Goal: Task Accomplishment & Management: Manage account settings

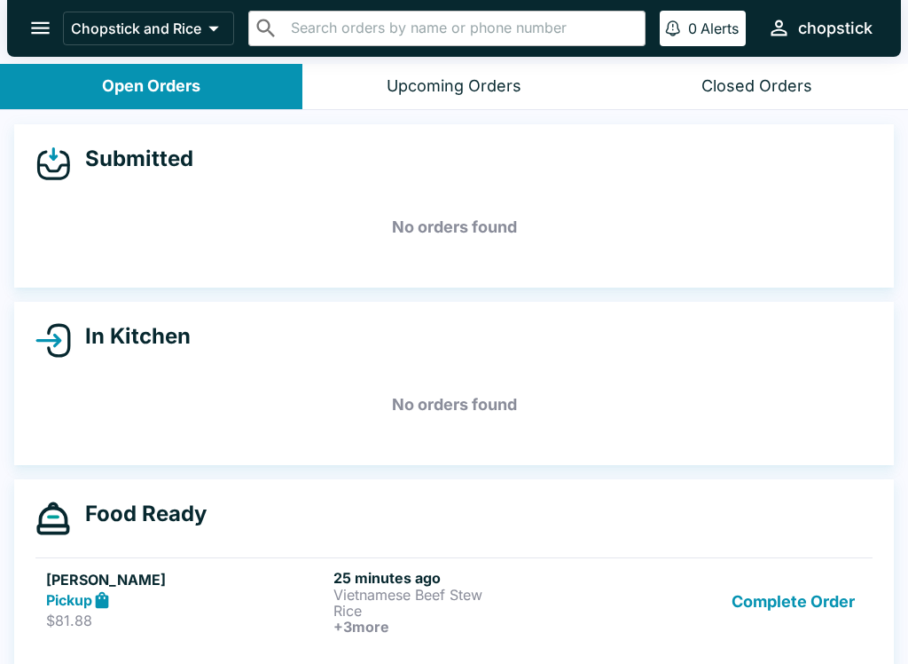
click at [786, 586] on button "Complete Order" at bounding box center [794, 602] width 138 height 66
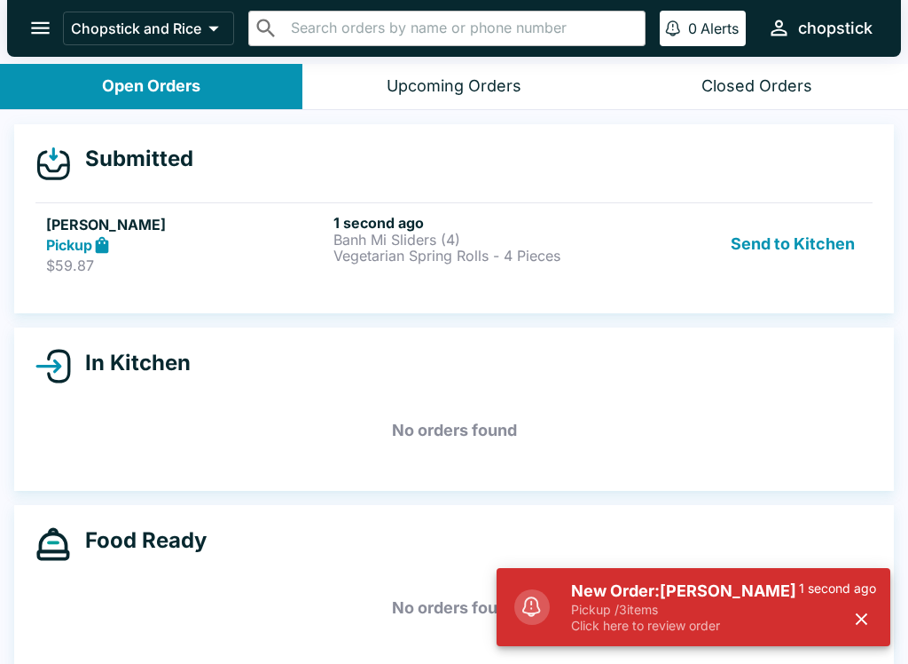
click at [811, 262] on button "Send to Kitchen" at bounding box center [793, 244] width 138 height 61
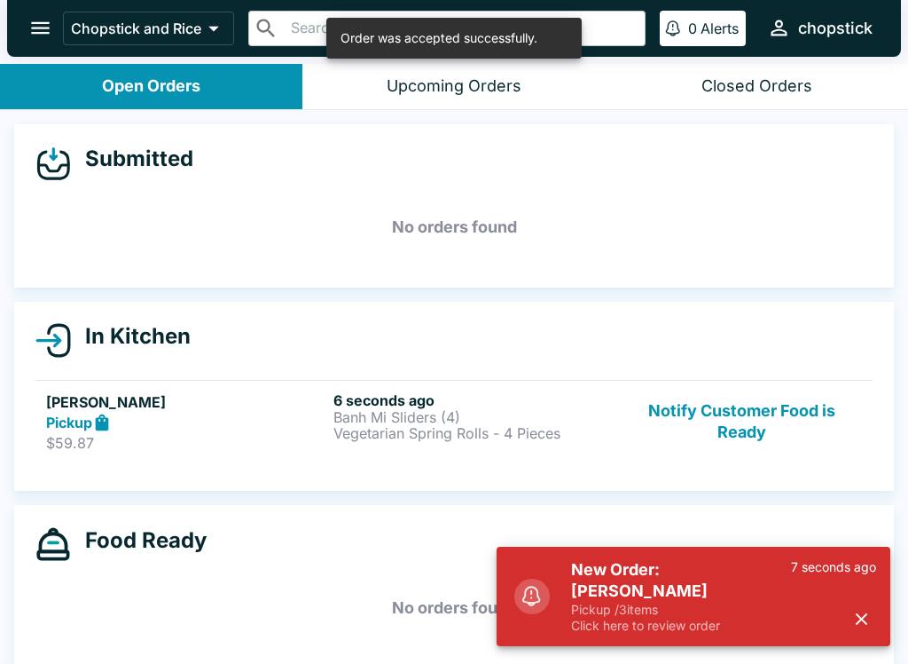
click at [388, 397] on h6 "6 seconds ago" at bounding box center [474, 400] width 280 height 18
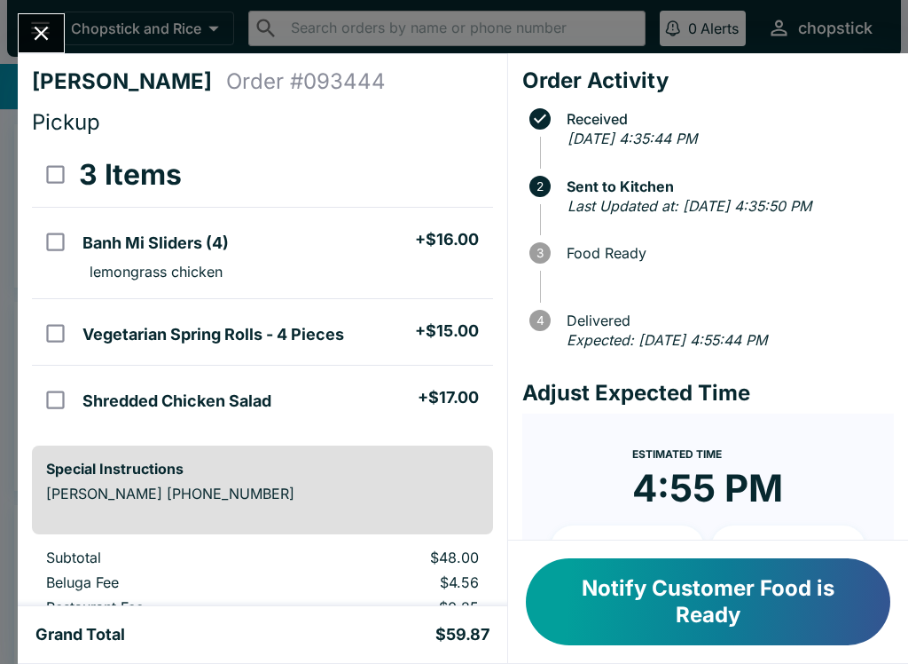
click at [49, 28] on icon "Close" at bounding box center [41, 33] width 24 height 24
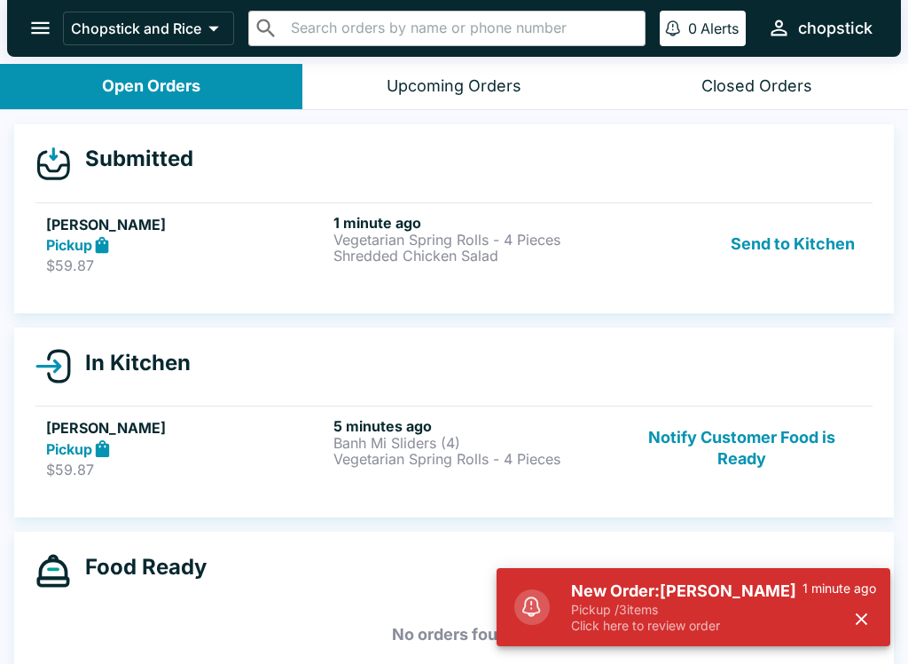
click at [398, 260] on p "Shredded Chicken Salad" at bounding box center [474, 256] width 280 height 16
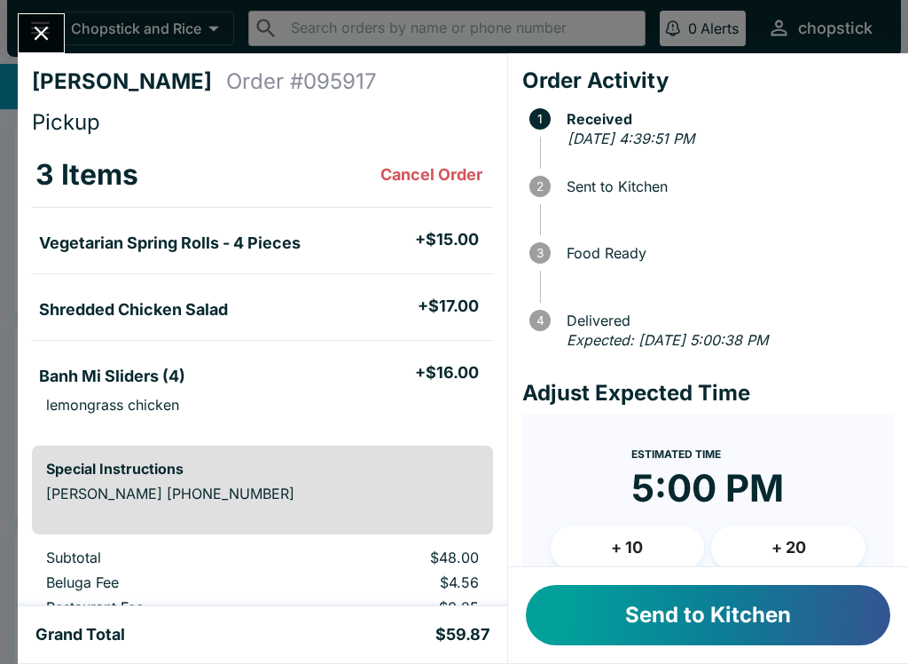
click at [38, 43] on icon "Close" at bounding box center [41, 33] width 24 height 24
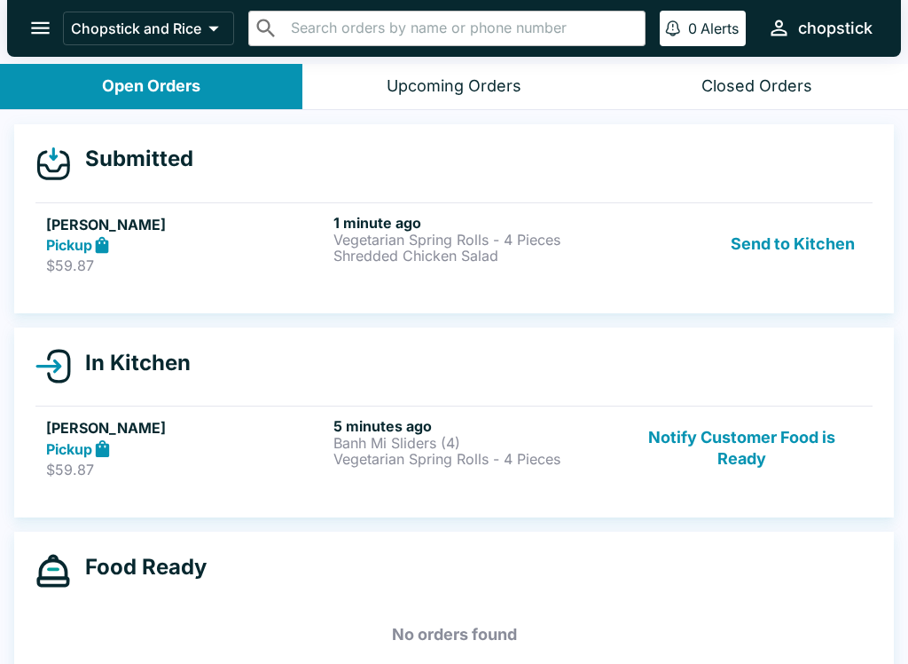
click at [484, 242] on p "Vegetarian Spring Rolls - 4 Pieces" at bounding box center [474, 240] width 280 height 16
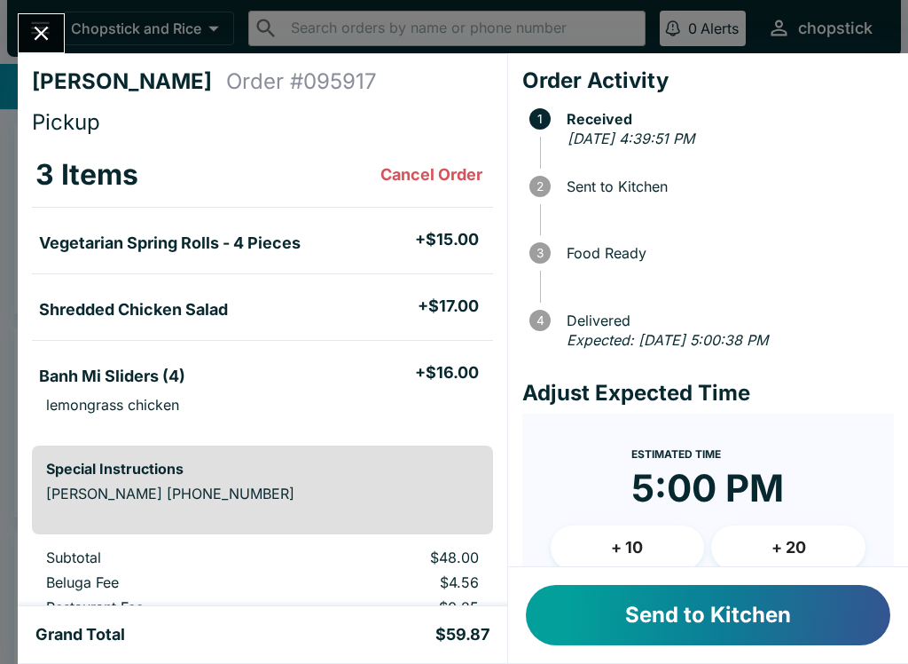
click at [32, 16] on button "Close" at bounding box center [41, 33] width 45 height 38
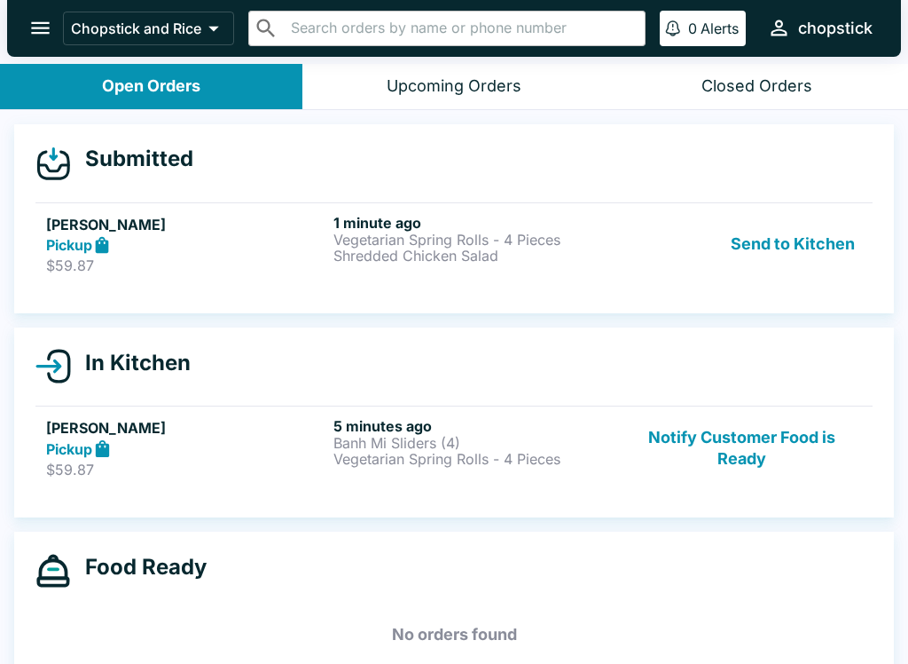
click at [187, 429] on h5 "[PERSON_NAME]" at bounding box center [186, 427] width 280 height 21
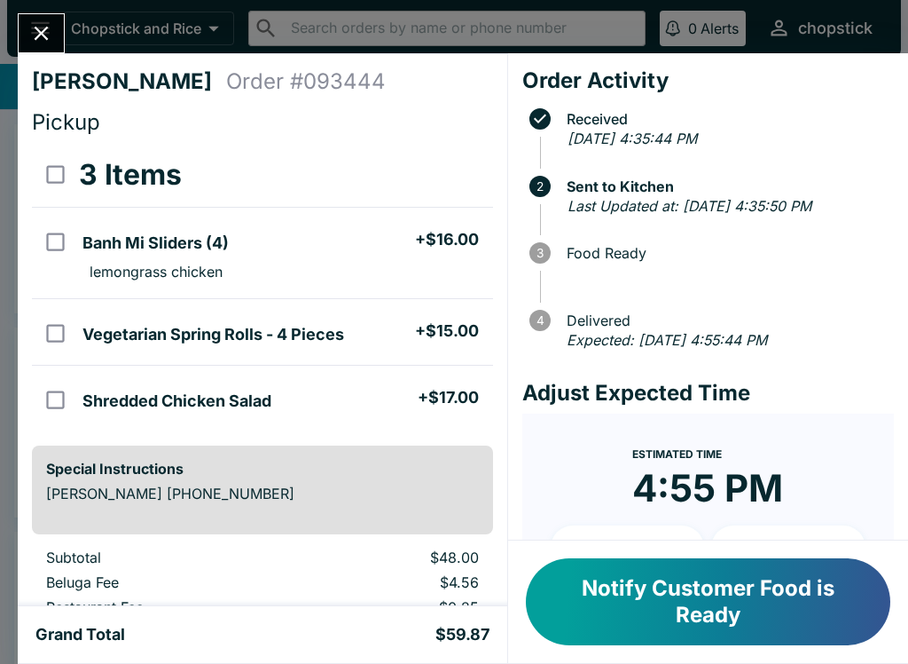
click at [37, 23] on icon "Close" at bounding box center [41, 33] width 24 height 24
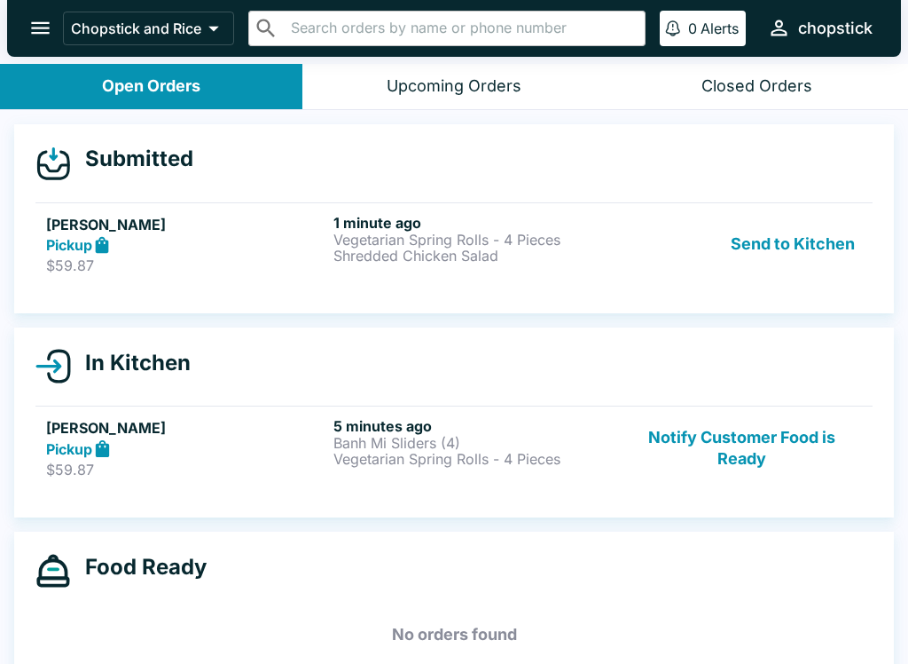
click at [137, 235] on div "Pickup" at bounding box center [186, 245] width 280 height 20
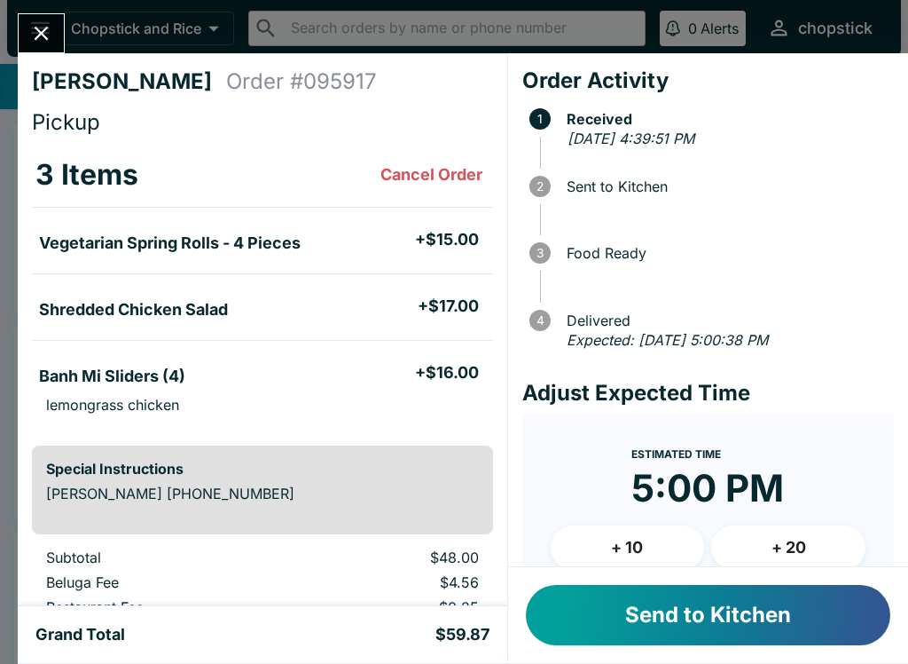
click at [39, 43] on icon "Close" at bounding box center [41, 33] width 24 height 24
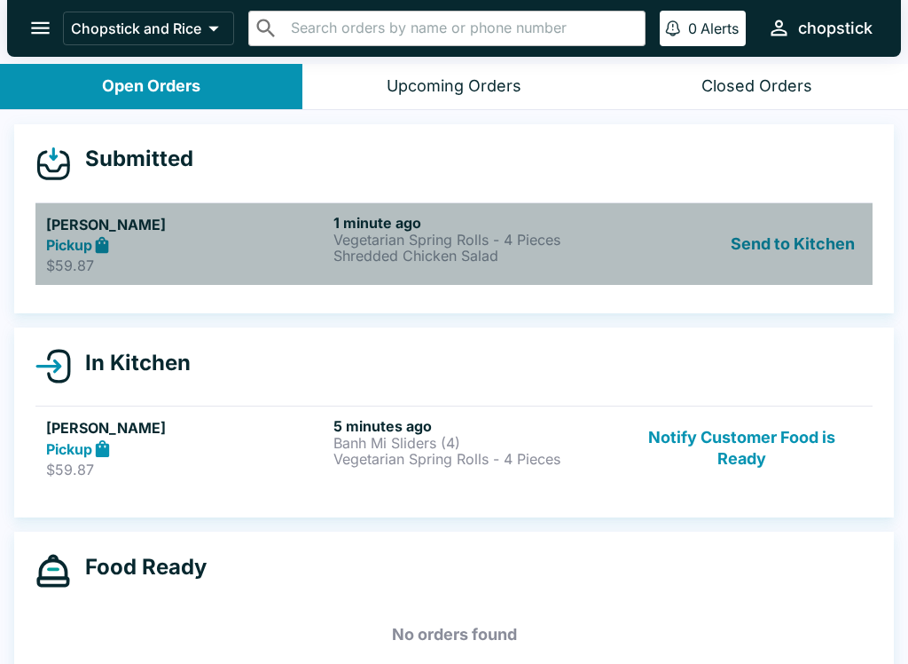
click at [275, 269] on p "$59.87" at bounding box center [186, 265] width 280 height 18
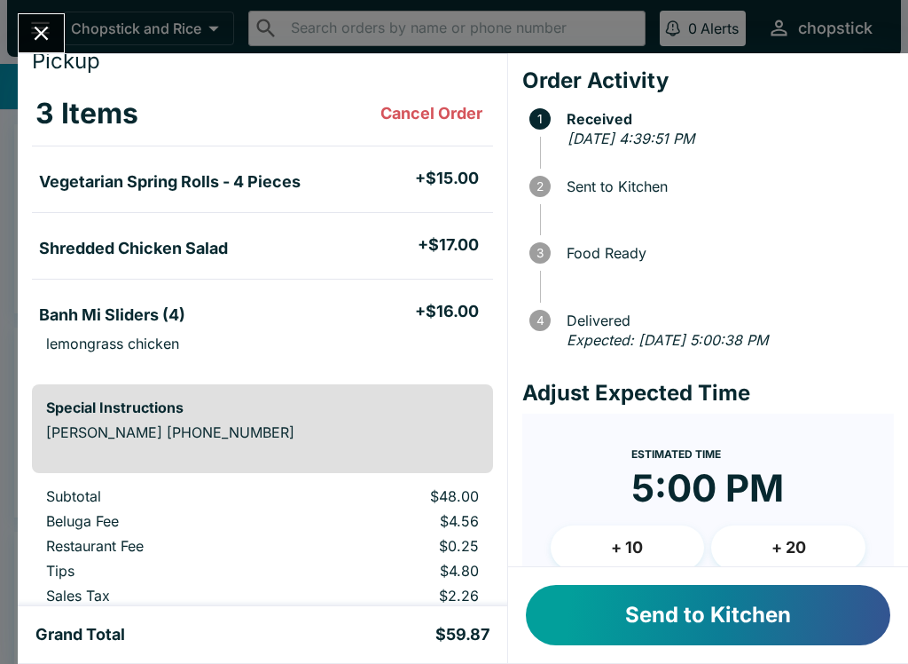
scroll to position [66, 0]
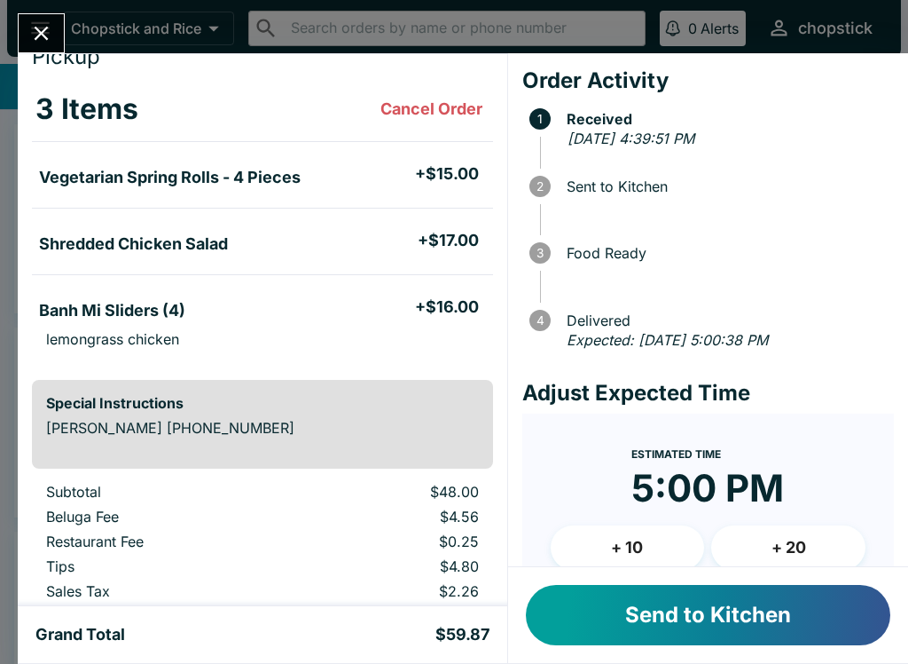
click at [736, 617] on button "Send to Kitchen" at bounding box center [708, 615] width 365 height 60
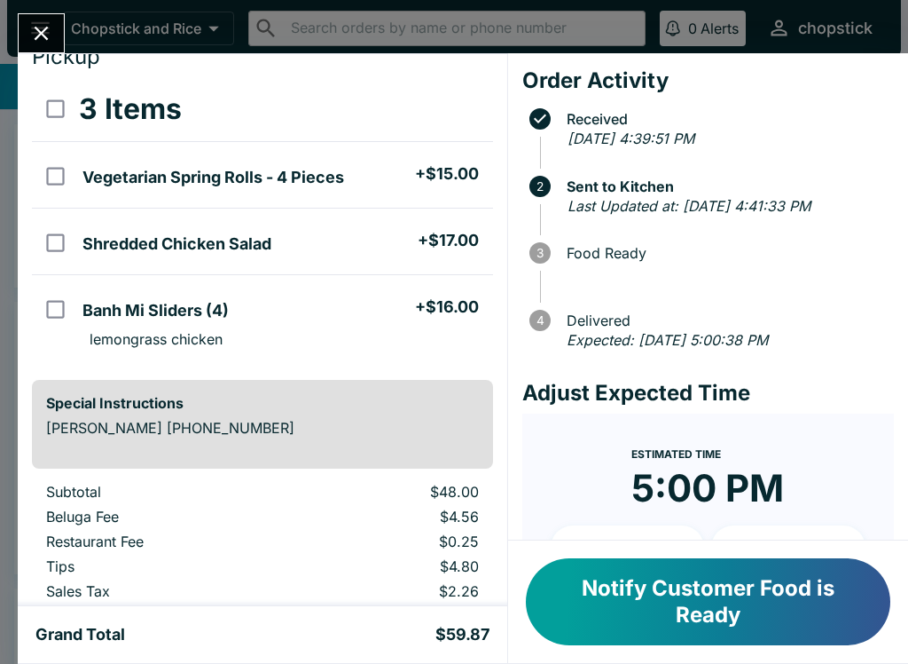
click at [37, 28] on icon "Close" at bounding box center [42, 34] width 14 height 14
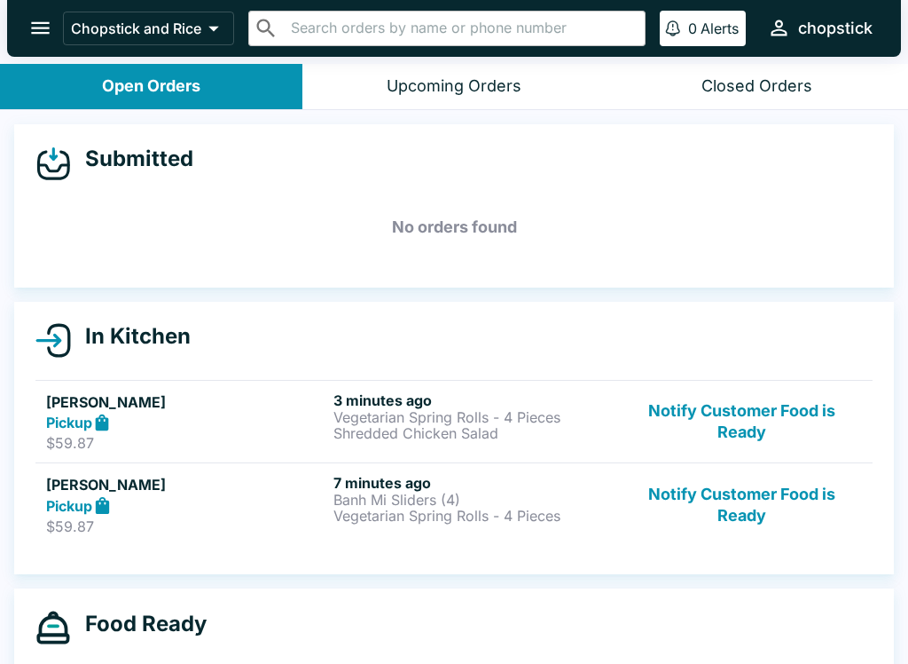
click at [224, 421] on div "Pickup" at bounding box center [186, 423] width 280 height 20
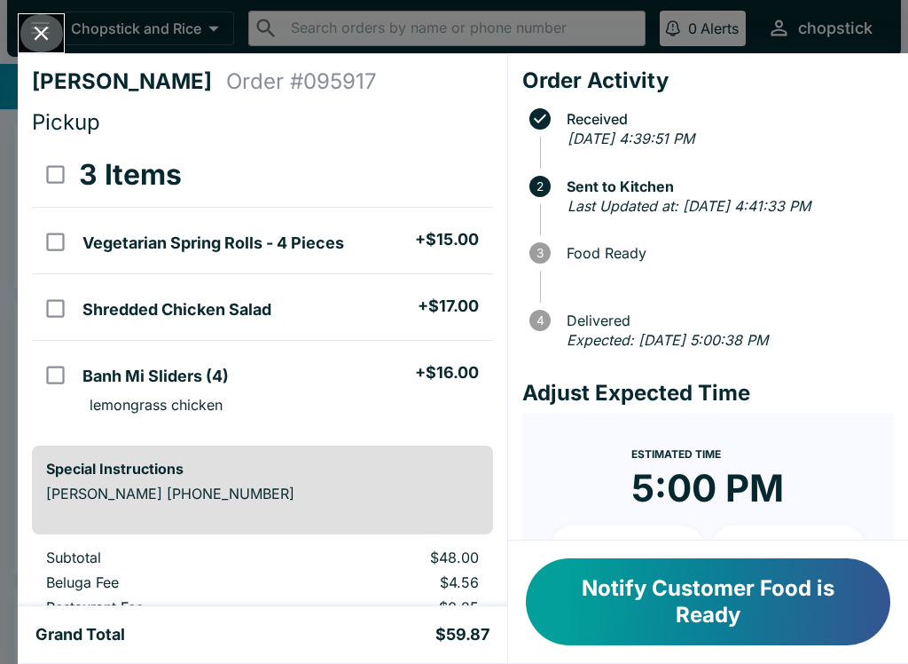
click at [25, 29] on button "Close" at bounding box center [41, 33] width 45 height 38
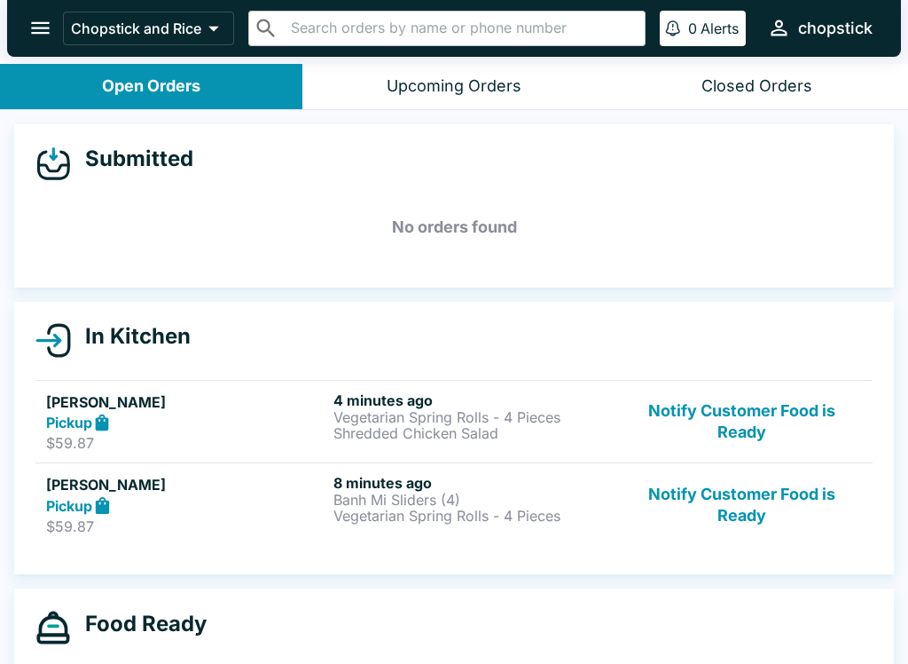
click at [437, 411] on p "Vegetarian Spring Rolls - 4 Pieces" at bounding box center [474, 417] width 280 height 16
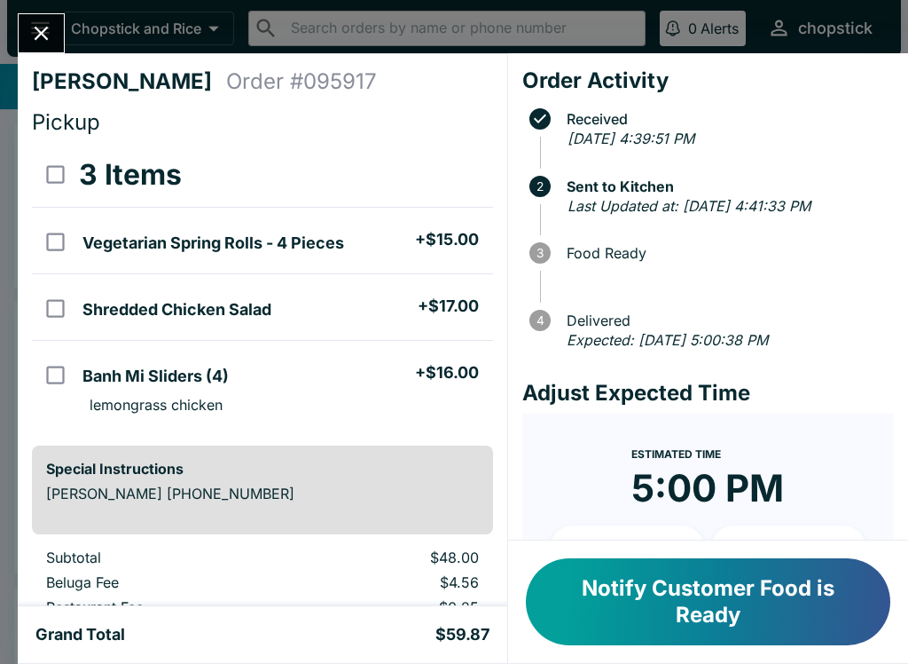
click at [437, 410] on div at bounding box center [454, 332] width 908 height 664
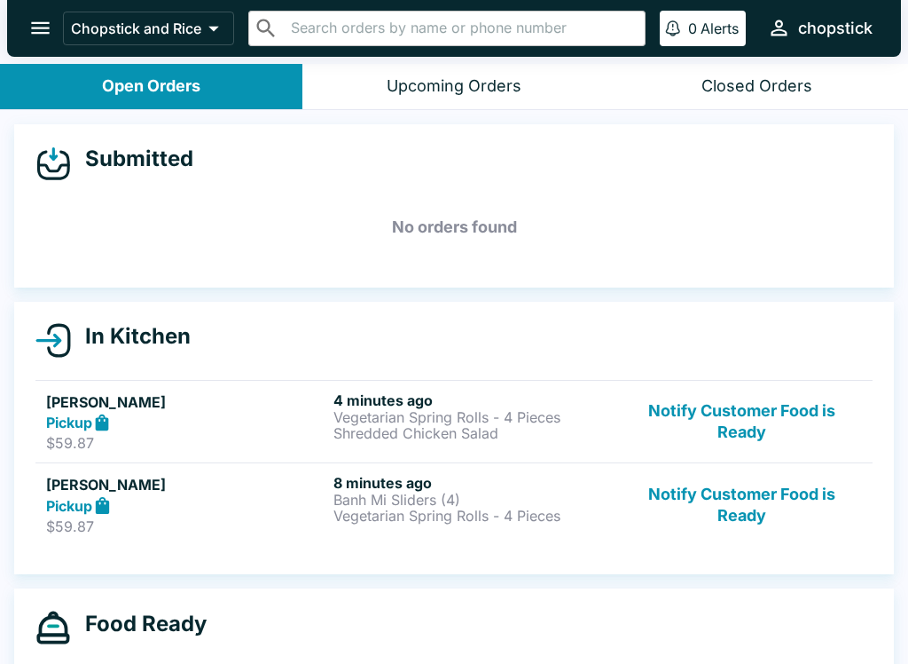
click at [410, 421] on p "Vegetarian Spring Rolls - 4 Pieces" at bounding box center [474, 417] width 280 height 16
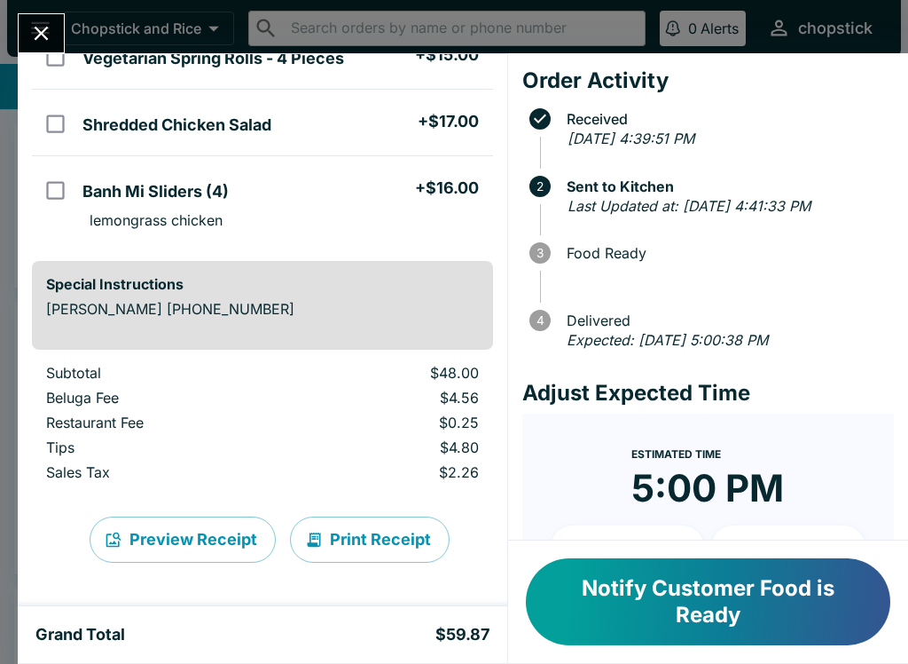
scroll to position [185, 0]
click at [66, 174] on input "orders table" at bounding box center [55, 190] width 40 height 40
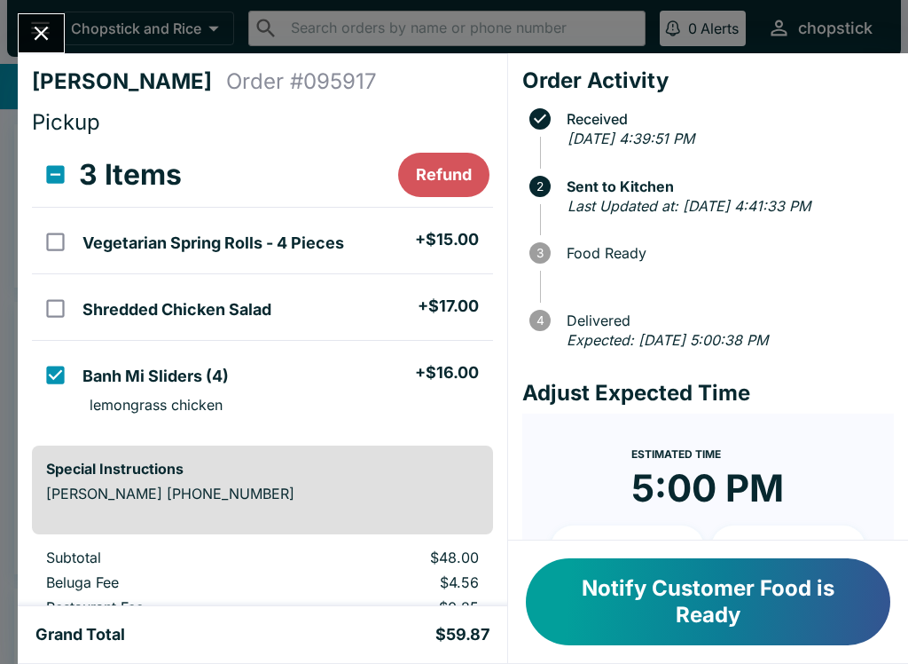
scroll to position [0, 0]
click at [67, 368] on input "orders table" at bounding box center [55, 375] width 40 height 40
click at [59, 363] on input "orders table" at bounding box center [55, 375] width 40 height 40
checkbox input "true"
click at [49, 312] on input "orders table" at bounding box center [55, 308] width 40 height 40
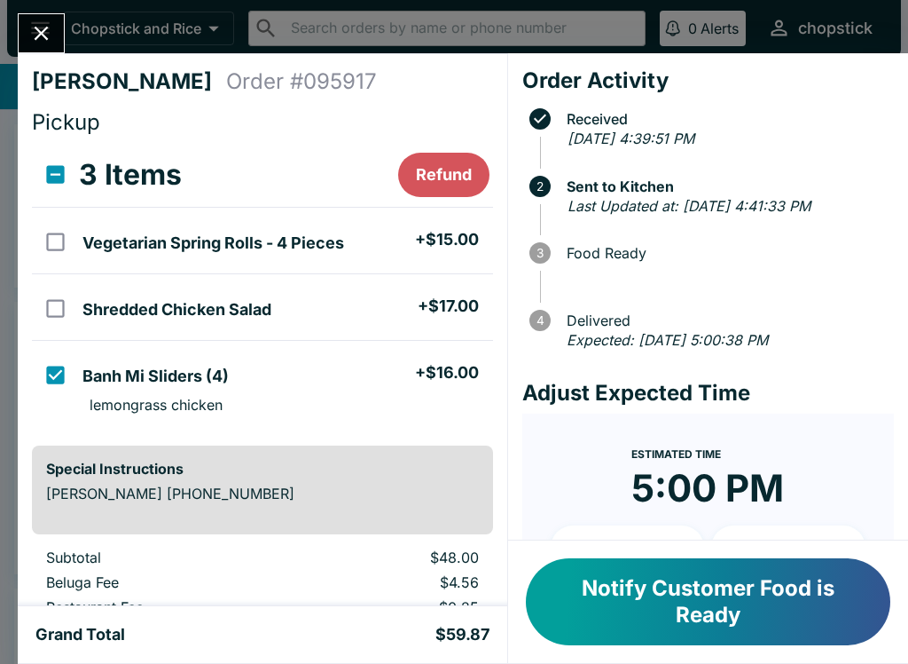
checkbox input "true"
click at [74, 241] on input "orders table" at bounding box center [55, 242] width 40 height 40
checkbox input "true"
click at [44, 30] on icon "Close" at bounding box center [42, 34] width 14 height 14
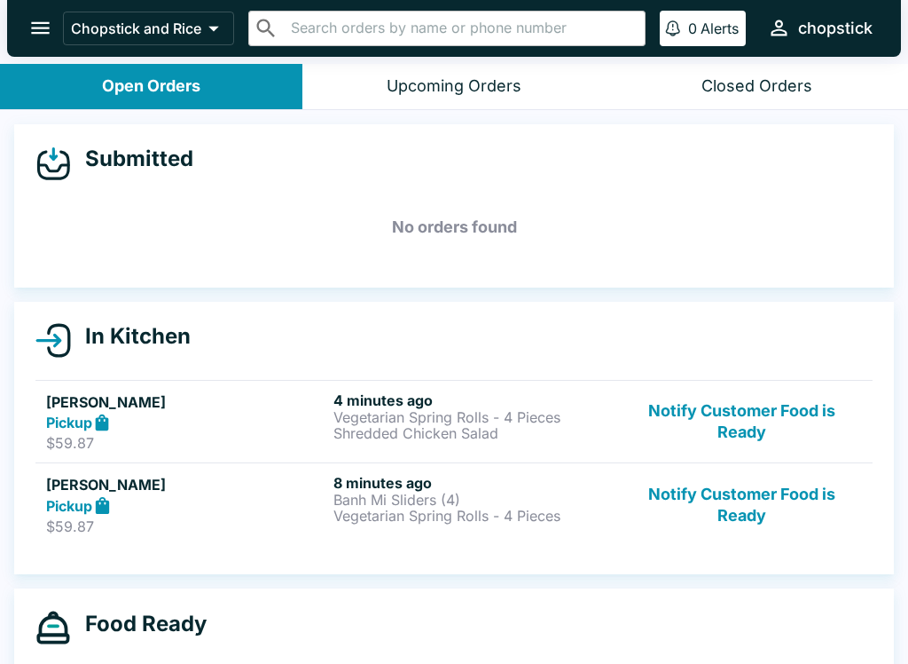
click at [263, 492] on h5 "[PERSON_NAME]" at bounding box center [186, 484] width 280 height 21
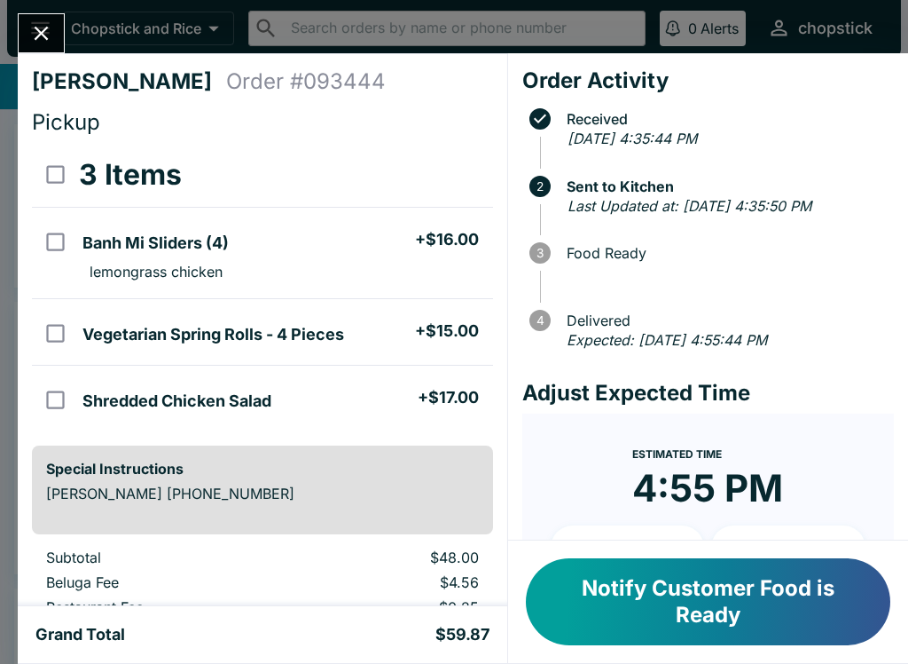
click at [92, 213] on td "Banh Mi Sliders (4) + $16.00 lemongrass chicken" at bounding box center [283, 253] width 417 height 91
checkbox input "true"
click at [136, 404] on h5 "Shredded Chicken Salad" at bounding box center [177, 400] width 189 height 21
checkbox input "true"
click at [167, 344] on h5 "Vegetarian Spring Rolls - 4 Pieces" at bounding box center [214, 334] width 262 height 21
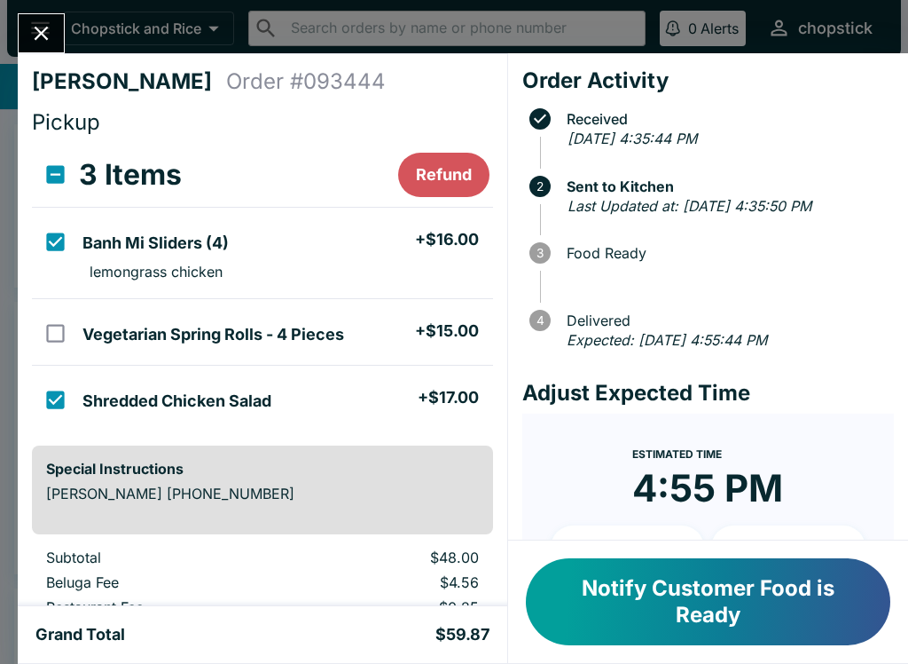
checkbox input "true"
click at [437, 162] on button "Refund" at bounding box center [443, 175] width 91 height 44
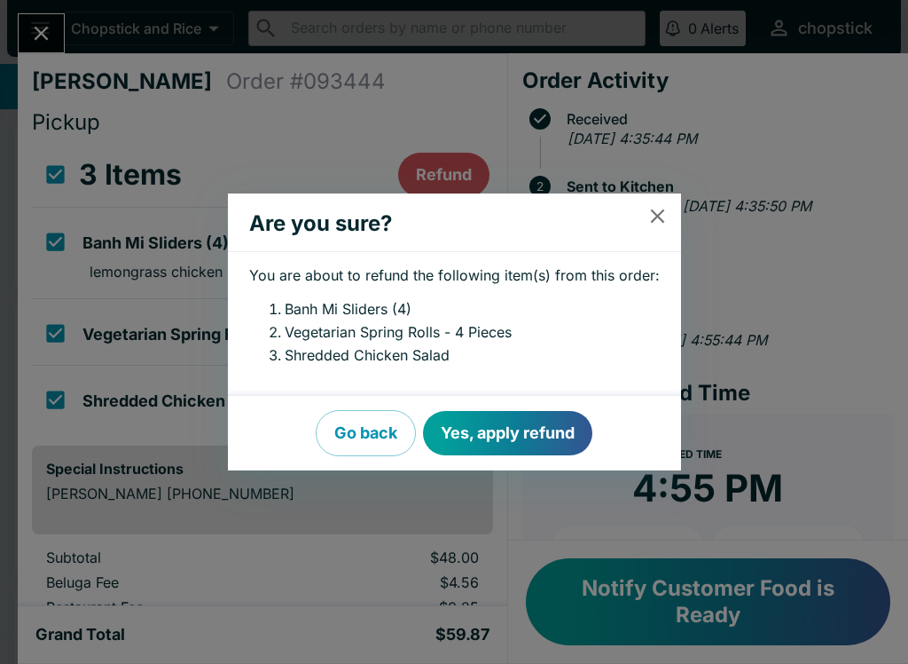
click at [544, 440] on button "Yes, apply refund" at bounding box center [507, 433] width 169 height 44
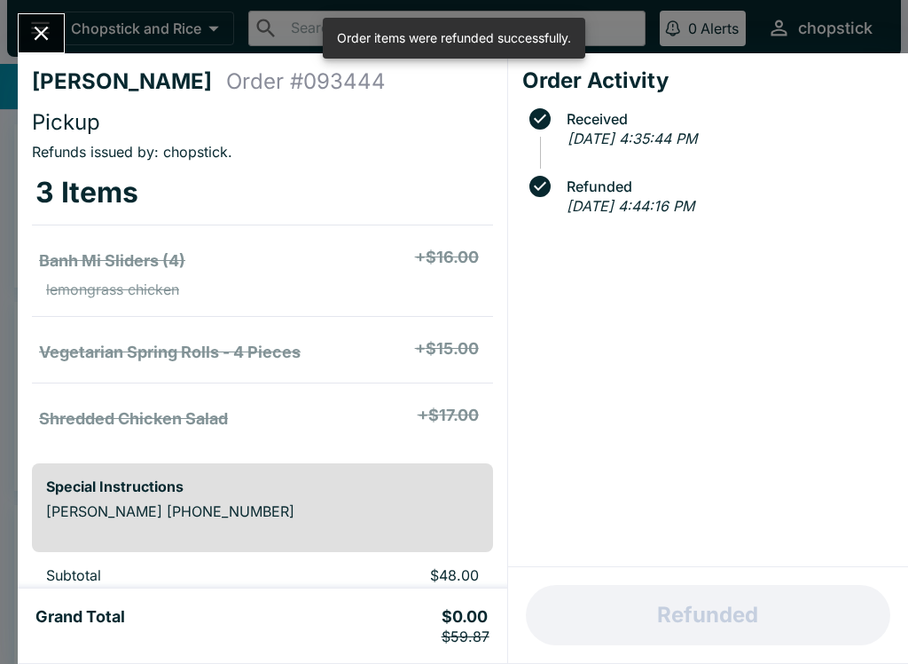
click at [47, 40] on icon "Close" at bounding box center [42, 34] width 14 height 14
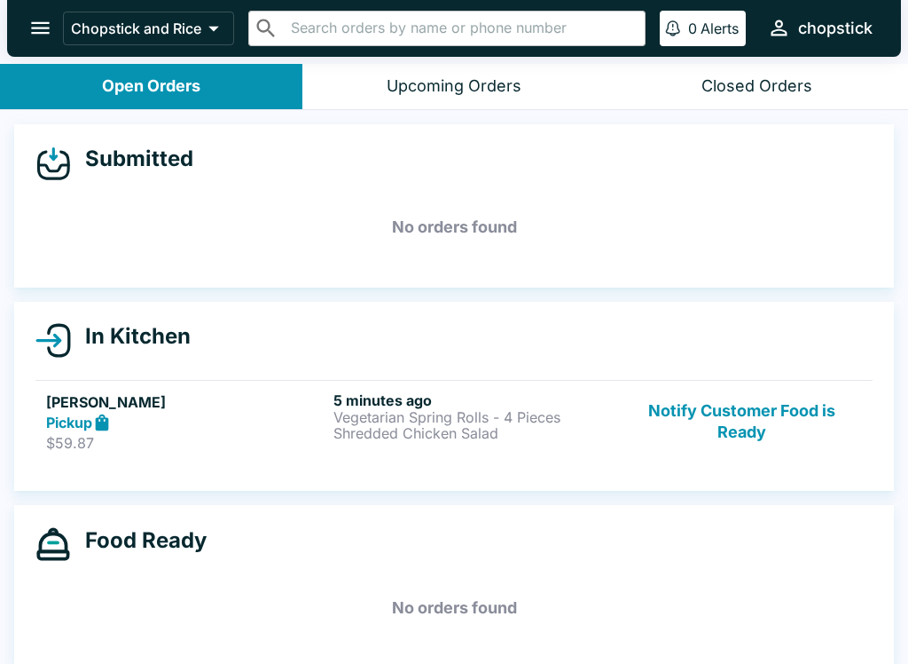
click at [780, 435] on button "Notify Customer Food is Ready" at bounding box center [742, 421] width 240 height 61
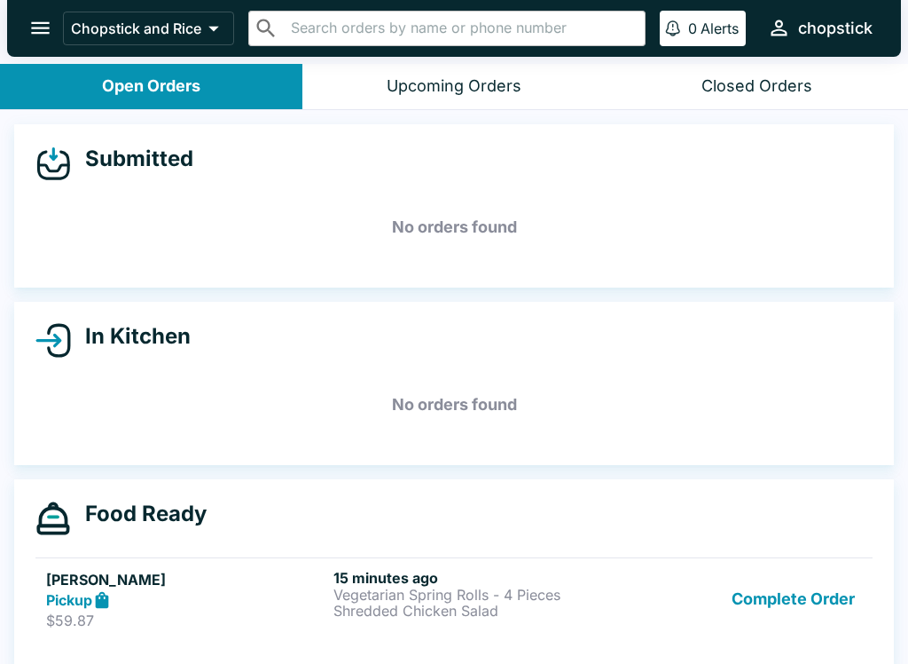
scroll to position [4, 0]
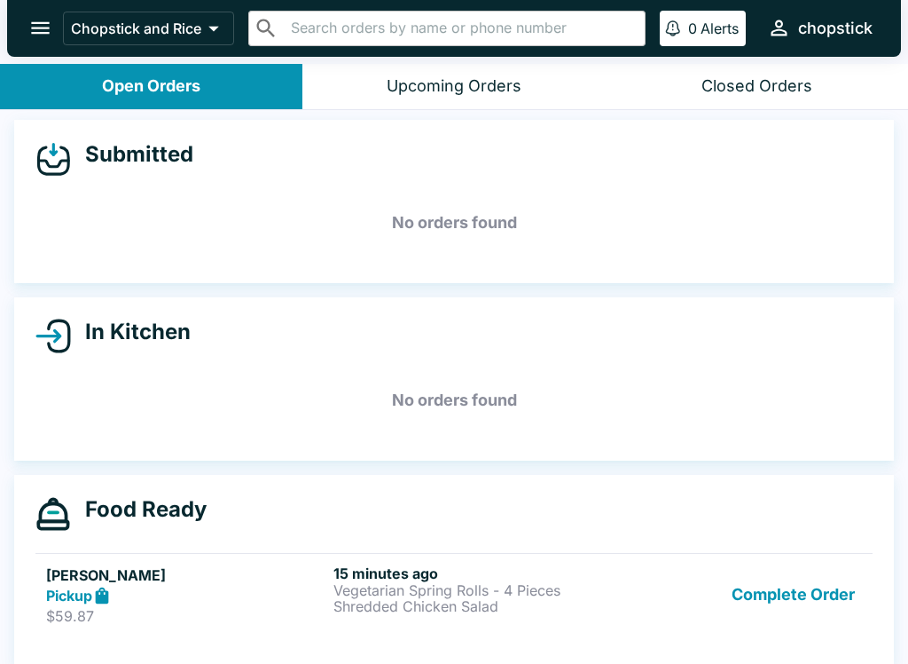
click at [745, 600] on button "Complete Order" at bounding box center [794, 594] width 138 height 61
